Goal: Task Accomplishment & Management: Use online tool/utility

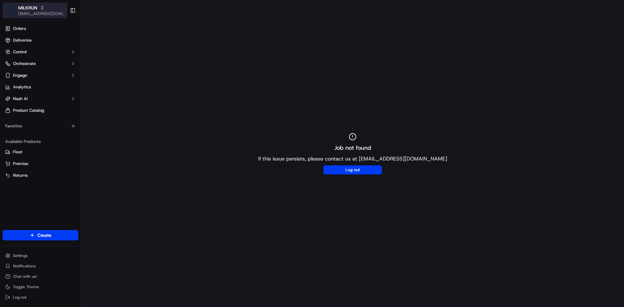
click at [27, 10] on span "MILKRUN" at bounding box center [27, 8] width 19 height 6
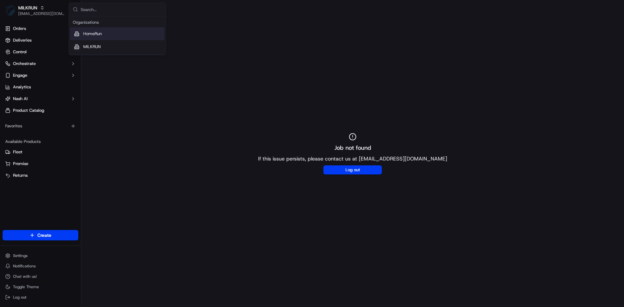
click at [101, 39] on div "HomeRun" at bounding box center [117, 33] width 94 height 13
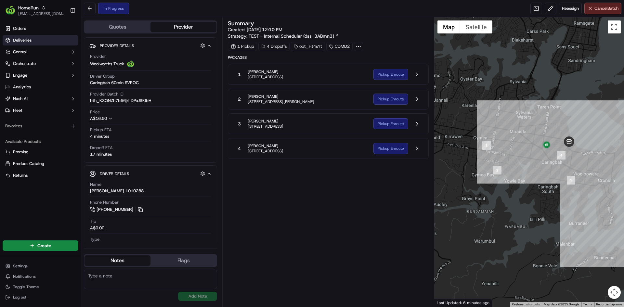
click at [32, 43] on link "Deliveries" at bounding box center [41, 40] width 76 height 10
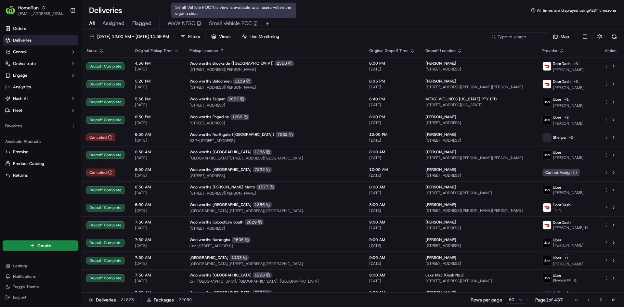
click at [233, 22] on span "Small Vehicle POC" at bounding box center [230, 23] width 43 height 8
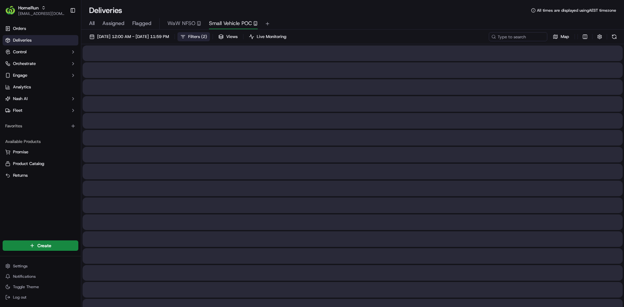
click at [210, 38] on button "Filters ( 2 )" at bounding box center [193, 36] width 32 height 9
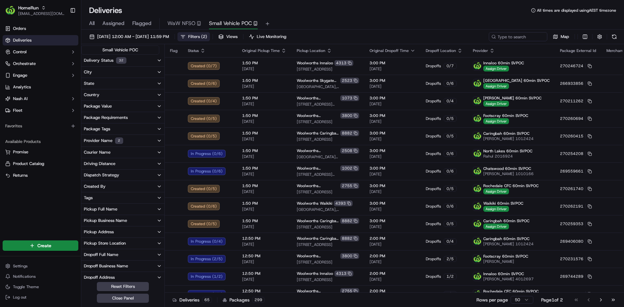
click at [207, 36] on span "Filters ( 2 )" at bounding box center [197, 37] width 19 height 6
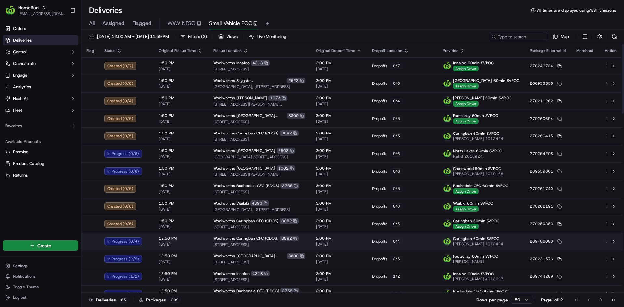
click at [204, 238] on td "12:50 PM 20/09/2025" at bounding box center [180, 242] width 55 height 18
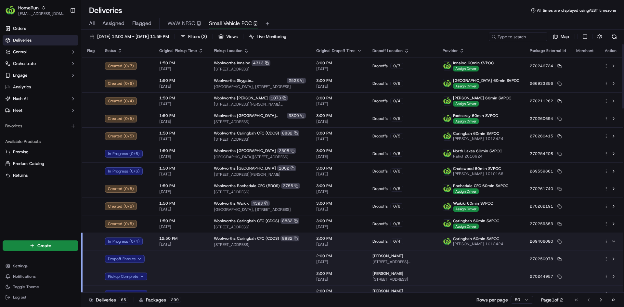
click at [580, 242] on td at bounding box center [585, 242] width 28 height 18
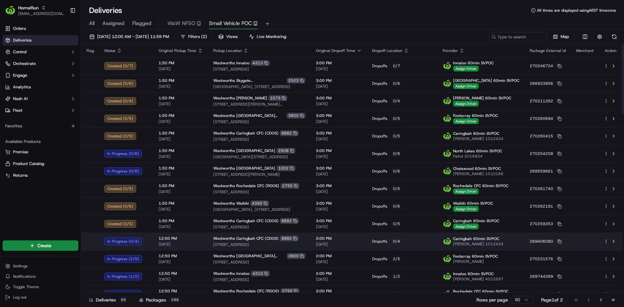
click at [608, 240] on html "HomeRun mmattar1@woolworths.com.au Toggle Sidebar Orders Deliveries Control Orc…" at bounding box center [312, 153] width 624 height 307
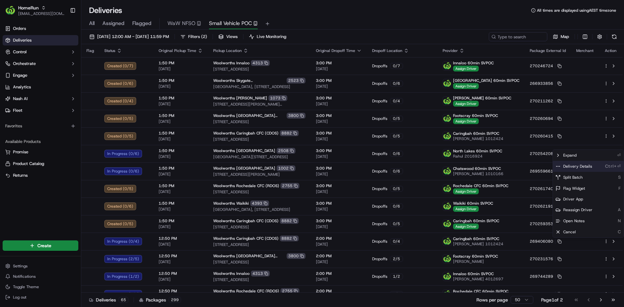
click at [589, 168] on span "Delivery Details" at bounding box center [577, 166] width 29 height 5
click at [202, 227] on html "HomeRun mmattar1@woolworths.com.au Toggle Sidebar Orders Deliveries Control Orc…" at bounding box center [312, 153] width 624 height 307
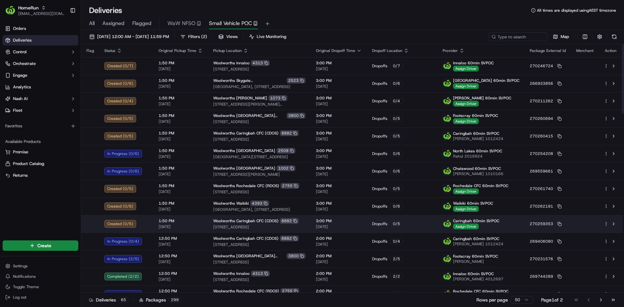
click at [201, 224] on div "1:50 PM 20/09/2025" at bounding box center [181, 223] width 44 height 11
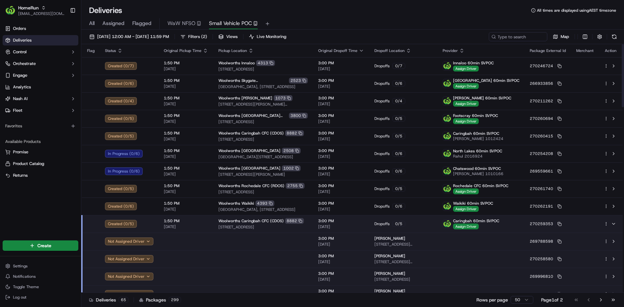
click at [606, 224] on html "HomeRun mmattar1@woolworths.com.au Toggle Sidebar Orders Deliveries Control Orc…" at bounding box center [312, 153] width 624 height 307
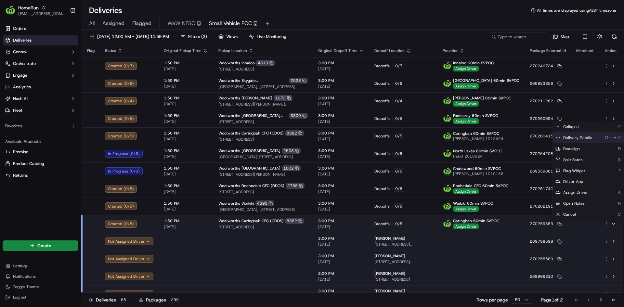
click at [575, 135] on div "Delivery Details Ctrl+⏎" at bounding box center [588, 137] width 71 height 11
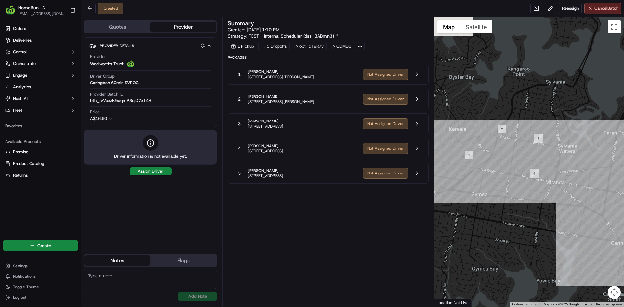
drag, startPoint x: 541, startPoint y: 165, endPoint x: 575, endPoint y: 209, distance: 54.7
click at [575, 209] on div at bounding box center [529, 162] width 190 height 290
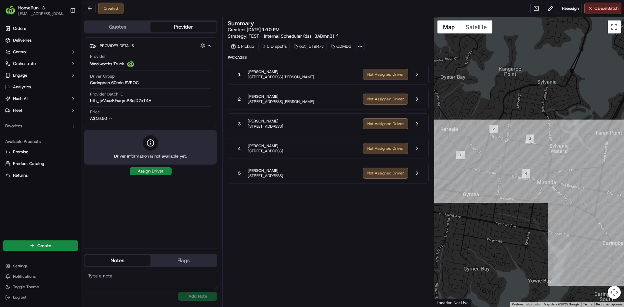
drag, startPoint x: 575, startPoint y: 209, endPoint x: 563, endPoint y: 205, distance: 11.7
click at [563, 205] on div at bounding box center [529, 162] width 190 height 290
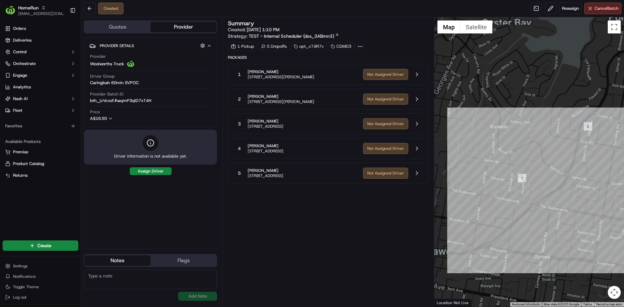
drag, startPoint x: 485, startPoint y: 188, endPoint x: 576, endPoint y: 240, distance: 104.6
click at [576, 240] on div at bounding box center [529, 162] width 190 height 290
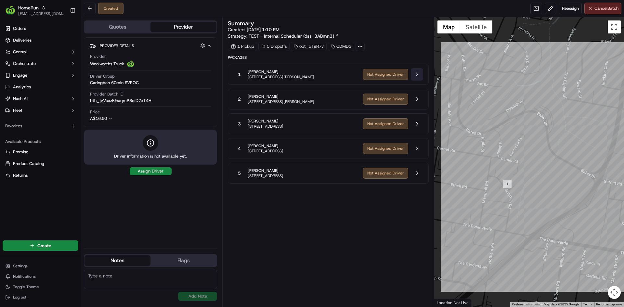
click at [418, 74] on button at bounding box center [417, 74] width 12 height 12
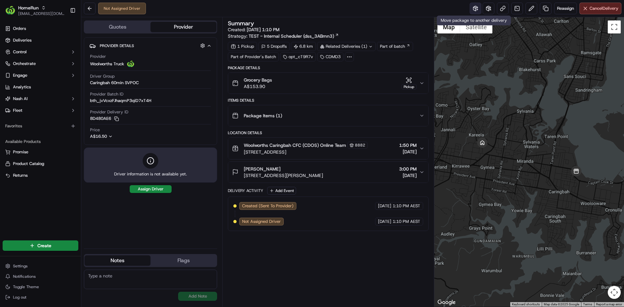
click at [473, 7] on button at bounding box center [476, 9] width 12 height 12
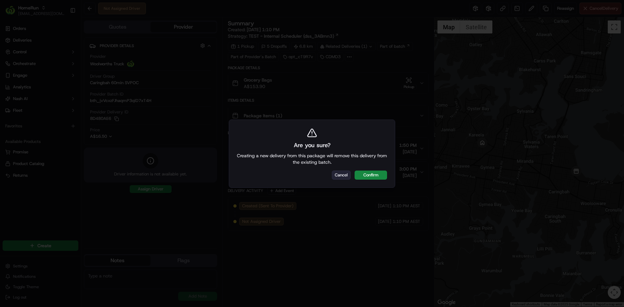
click at [344, 177] on button "Cancel" at bounding box center [341, 175] width 19 height 9
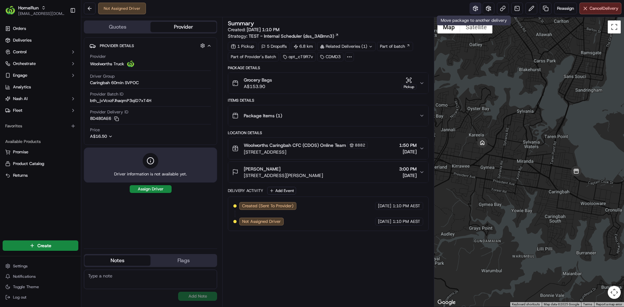
click at [474, 8] on button at bounding box center [476, 9] width 12 height 12
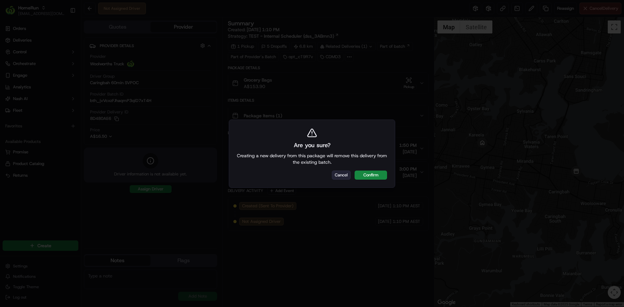
click at [339, 175] on button "Cancel" at bounding box center [341, 175] width 19 height 9
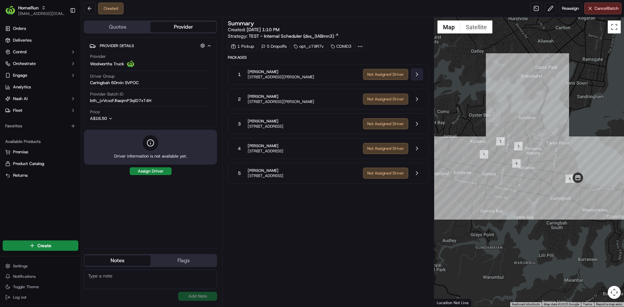
click at [412, 75] on button at bounding box center [417, 74] width 12 height 12
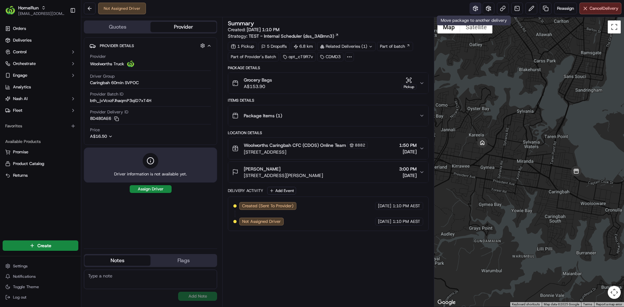
click at [473, 8] on button at bounding box center [476, 9] width 12 height 12
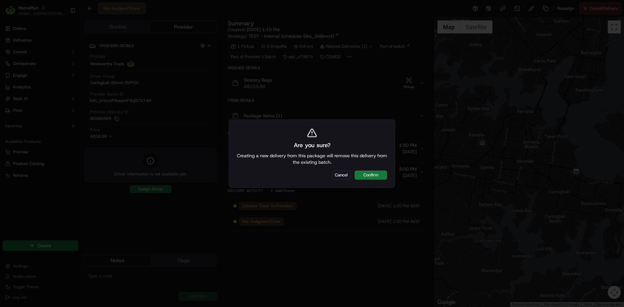
click at [361, 172] on button "Confirm" at bounding box center [371, 175] width 32 height 9
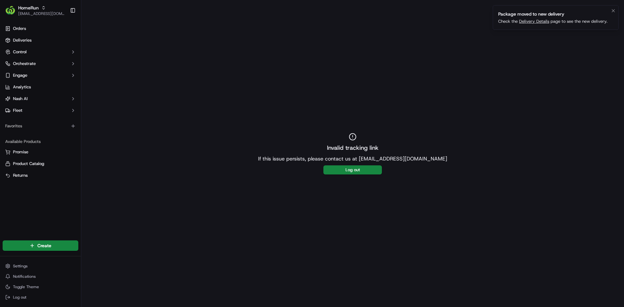
click at [538, 21] on link "Delivery Details" at bounding box center [534, 22] width 30 height 6
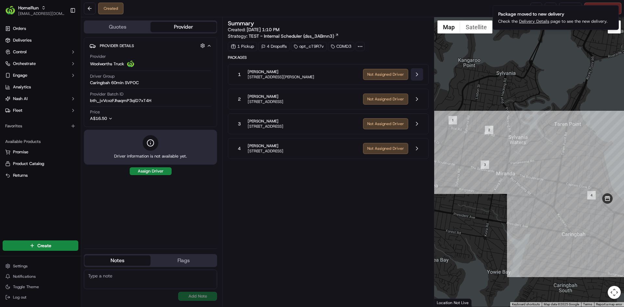
click at [418, 73] on button at bounding box center [417, 74] width 12 height 12
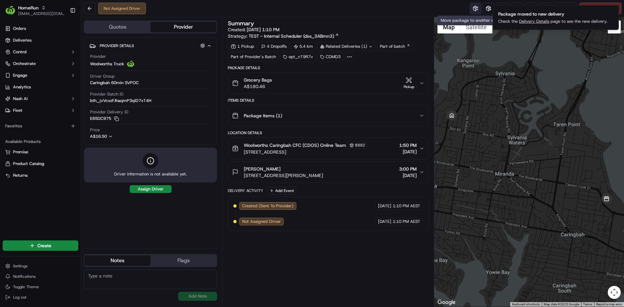
click at [472, 7] on button at bounding box center [476, 9] width 12 height 12
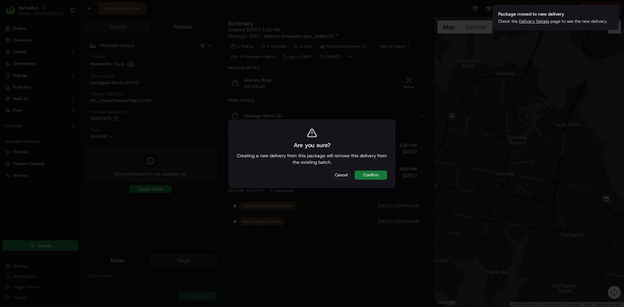
click at [374, 175] on button "Confirm" at bounding box center [371, 175] width 32 height 9
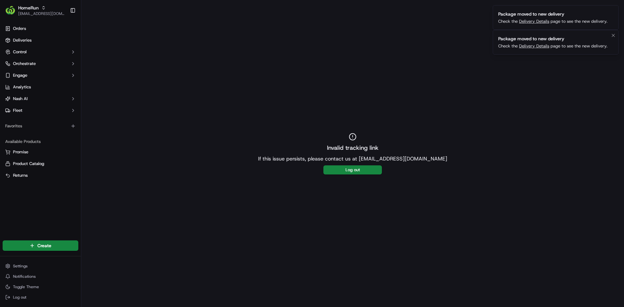
click at [537, 46] on link "Delivery Details" at bounding box center [534, 46] width 30 height 6
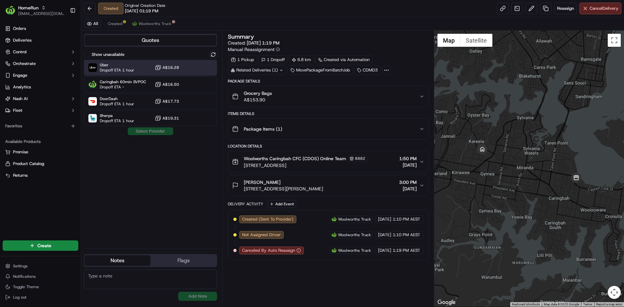
click at [203, 69] on div "Uber Dropoff ETA 1 hour A$16.28" at bounding box center [150, 68] width 133 height 16
click at [153, 130] on button "Assign Provider" at bounding box center [150, 131] width 46 height 8
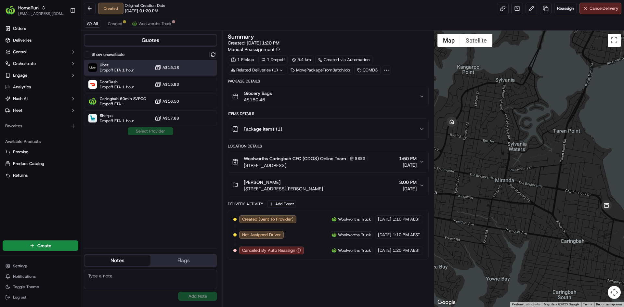
click at [193, 69] on div "Uber Dropoff ETA 1 hour A$15.18" at bounding box center [150, 68] width 133 height 16
click at [154, 128] on button "Assign Provider" at bounding box center [150, 131] width 46 height 8
